Goal: Information Seeking & Learning: Learn about a topic

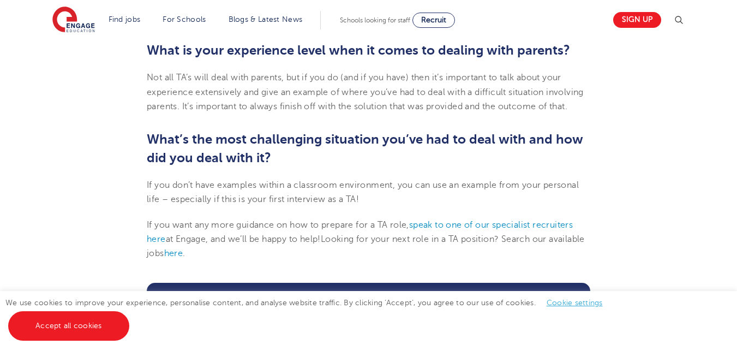
scroll to position [1615, 0]
